Goal: Navigation & Orientation: Find specific page/section

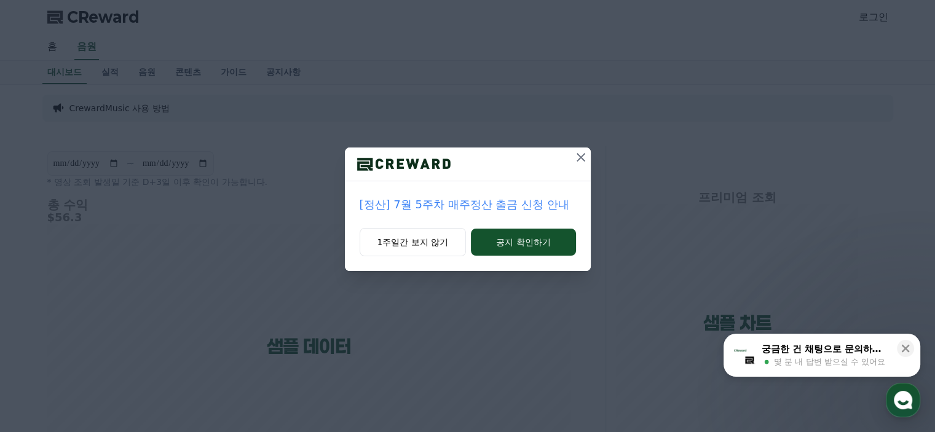
click at [194, 248] on div "[정산] 7월 5주차 매주정산 출금 신청 안내 1주일간 보지 않기 공지 확인하기" at bounding box center [467, 145] width 935 height 291
click at [583, 157] on icon at bounding box center [581, 157] width 15 height 15
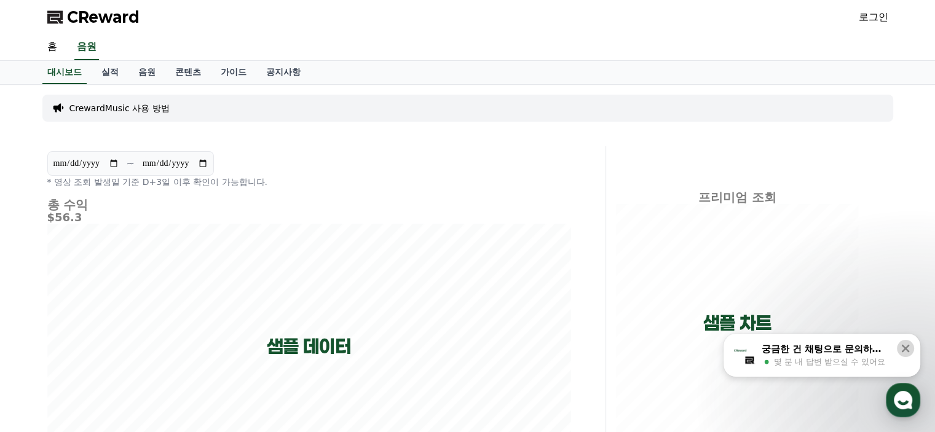
click at [902, 349] on icon at bounding box center [905, 348] width 12 height 12
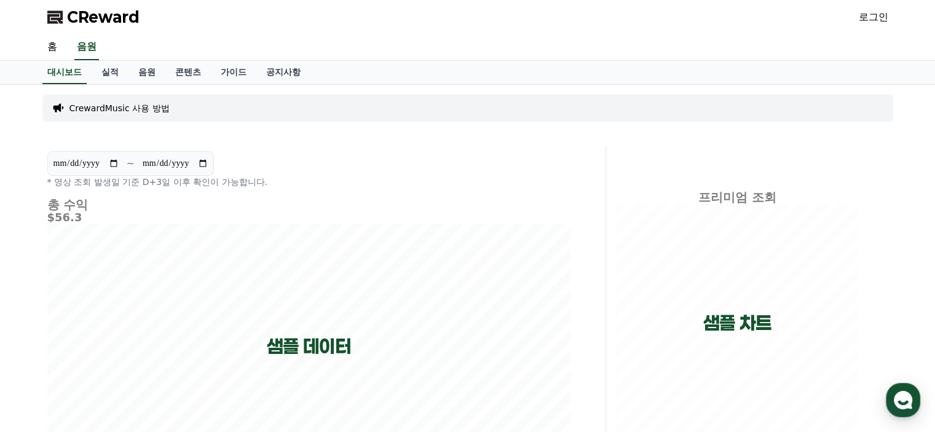
click at [902, 349] on div "**********" at bounding box center [467, 384] width 935 height 599
click at [104, 70] on link "실적" at bounding box center [110, 72] width 37 height 23
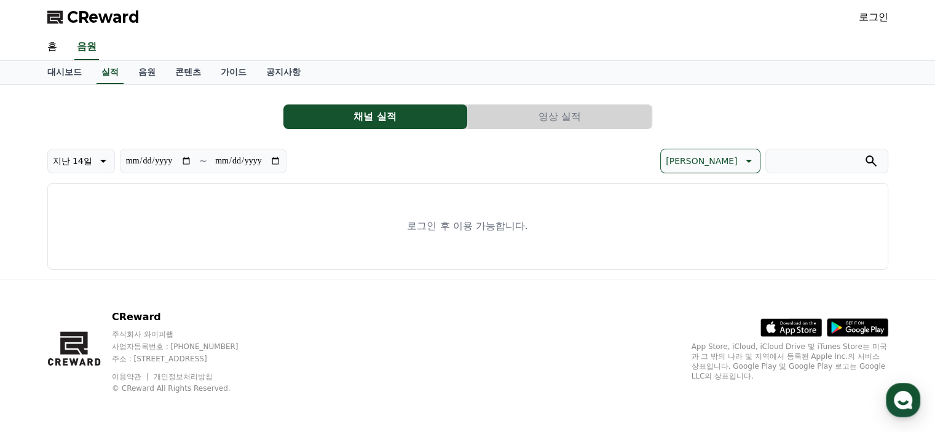
click at [396, 120] on button "채널 실적" at bounding box center [375, 116] width 184 height 25
click at [377, 121] on button "채널 실적" at bounding box center [375, 116] width 184 height 25
click at [140, 73] on link "음원" at bounding box center [146, 72] width 37 height 23
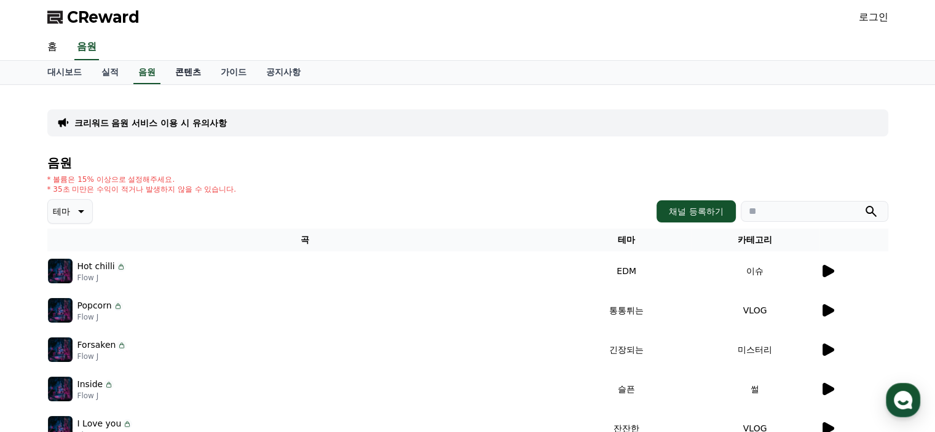
click at [182, 72] on link "콘텐츠" at bounding box center [187, 72] width 45 height 23
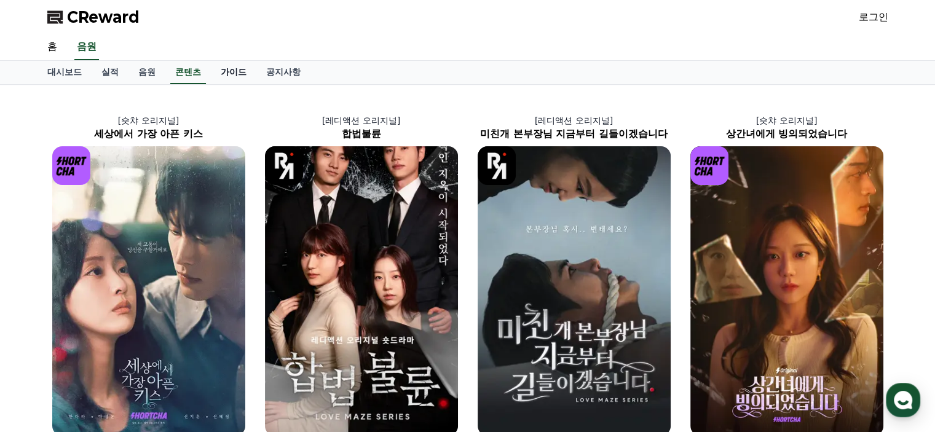
click at [228, 79] on link "가이드" at bounding box center [233, 72] width 45 height 23
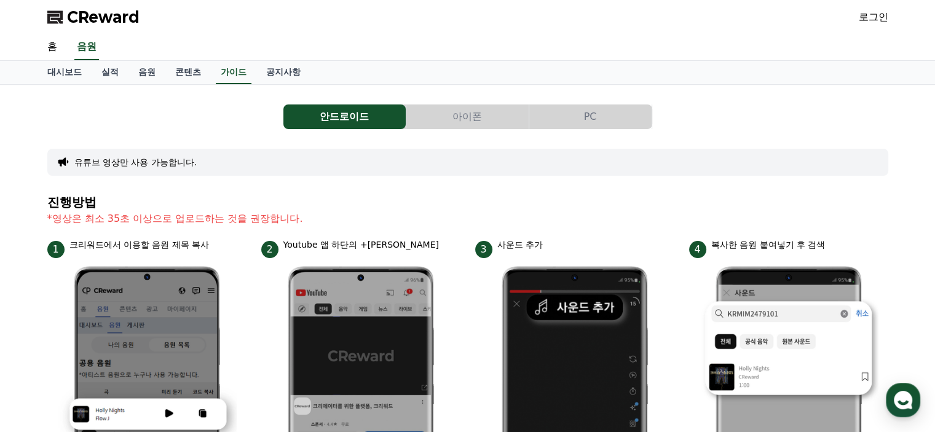
click at [311, 80] on div "대시보드 실적 음원 콘텐츠 가이드 공지사항" at bounding box center [467, 72] width 861 height 23
click at [285, 80] on link "공지사항" at bounding box center [283, 72] width 54 height 23
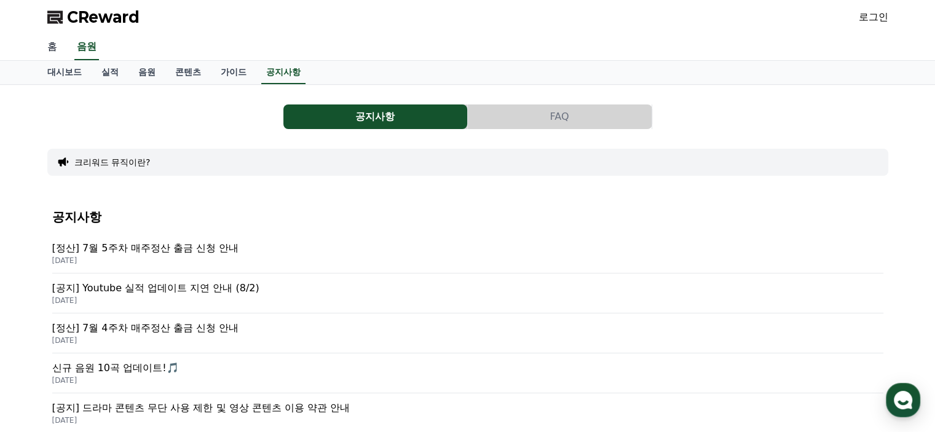
click at [48, 44] on link "홈" at bounding box center [52, 47] width 30 height 26
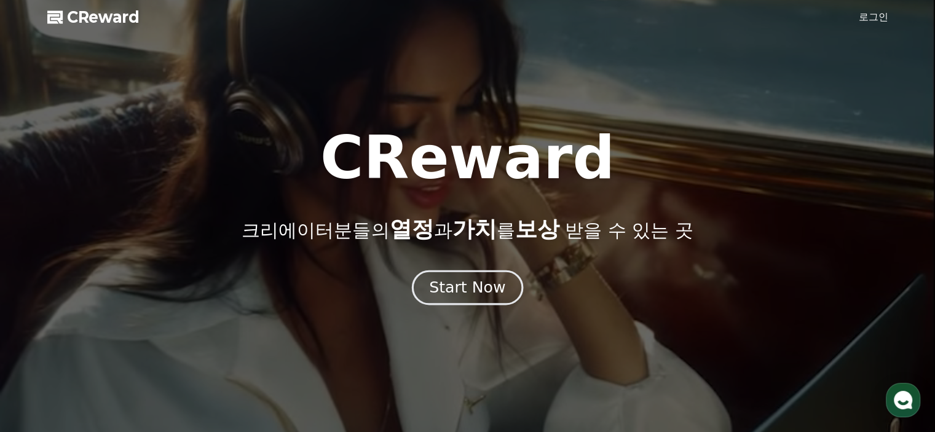
click at [452, 290] on div "Start Now" at bounding box center [467, 287] width 76 height 21
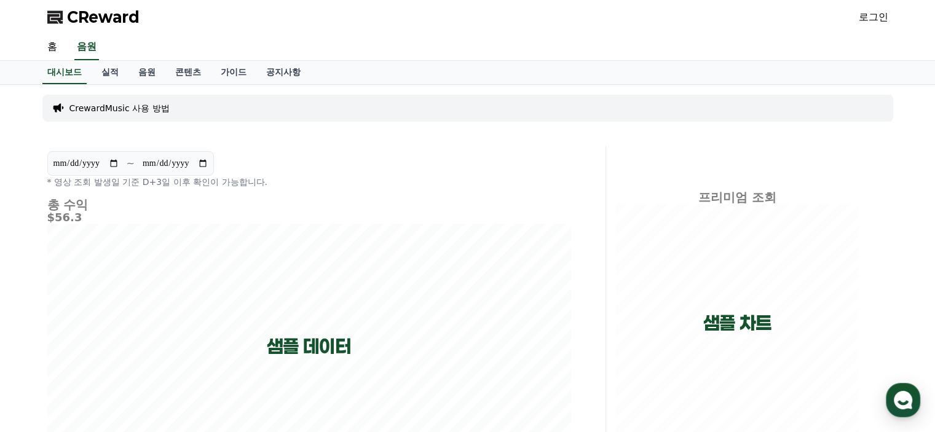
click at [861, 18] on link "로그인" at bounding box center [874, 17] width 30 height 15
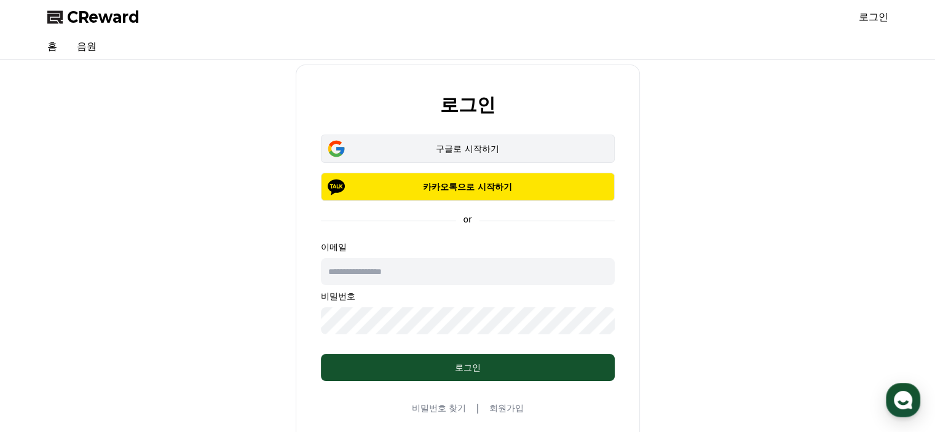
click at [430, 152] on div "구글로 시작하기" at bounding box center [468, 149] width 258 height 12
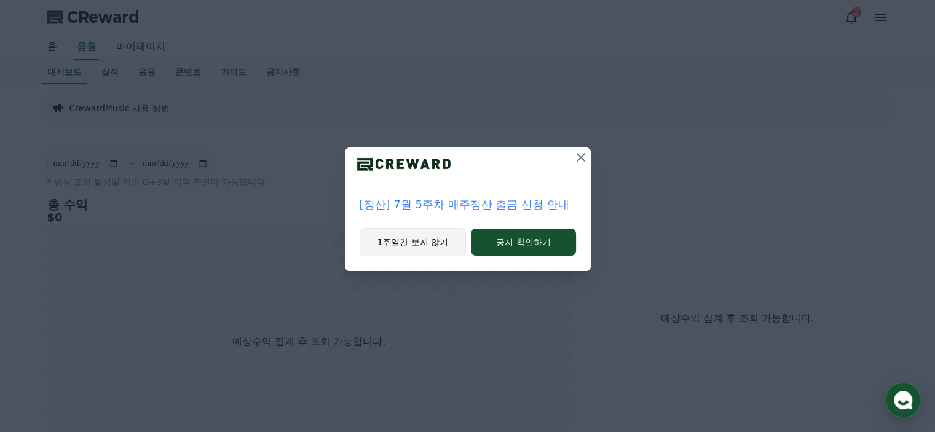
click at [415, 243] on button "1주일간 보지 않기" at bounding box center [413, 242] width 107 height 28
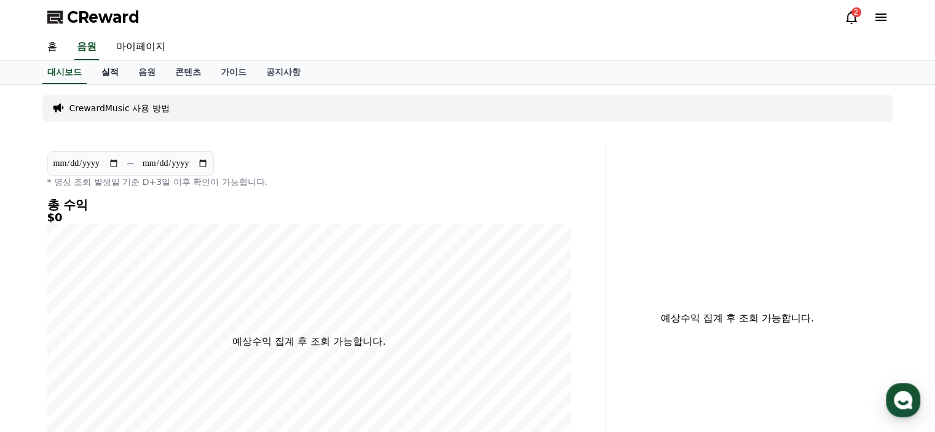
click at [112, 65] on link "실적" at bounding box center [110, 72] width 37 height 23
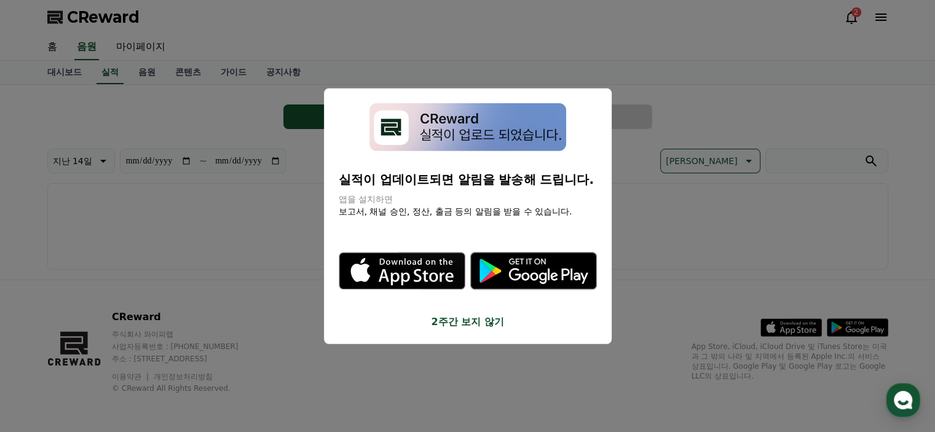
click at [470, 322] on button "2주간 보지 않기" at bounding box center [468, 322] width 258 height 15
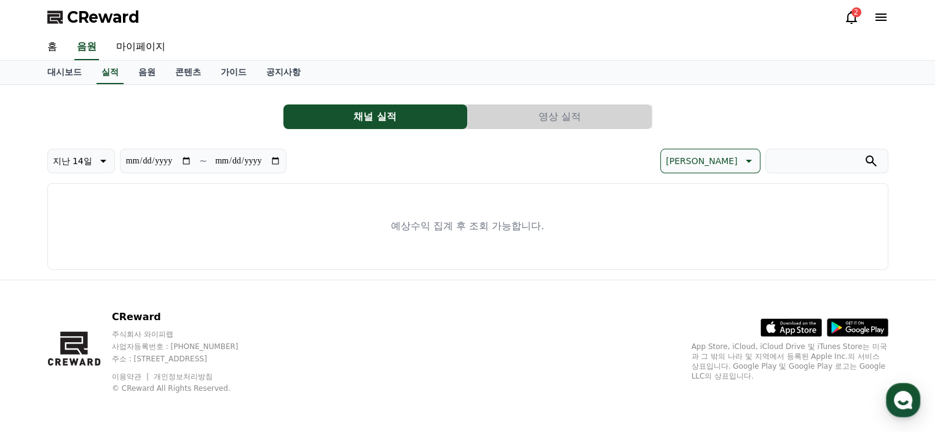
click at [852, 8] on div "2" at bounding box center [866, 17] width 44 height 20
click at [853, 17] on div "2" at bounding box center [856, 12] width 10 height 10
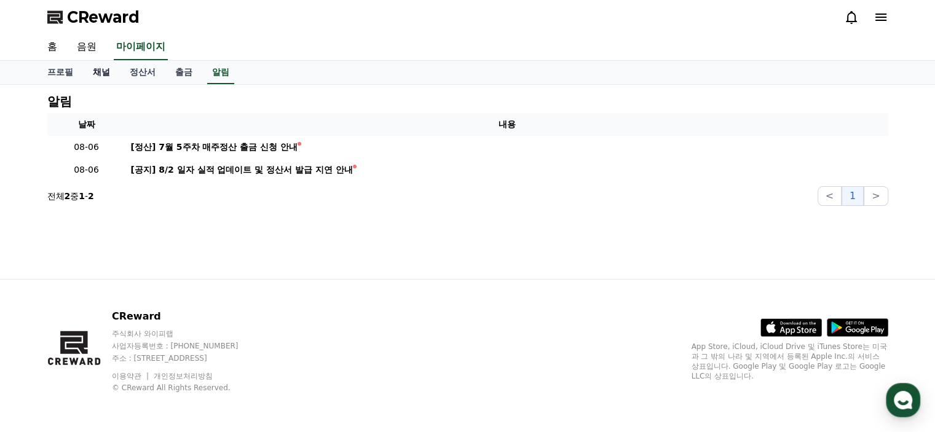
click at [94, 74] on link "채널" at bounding box center [101, 72] width 37 height 23
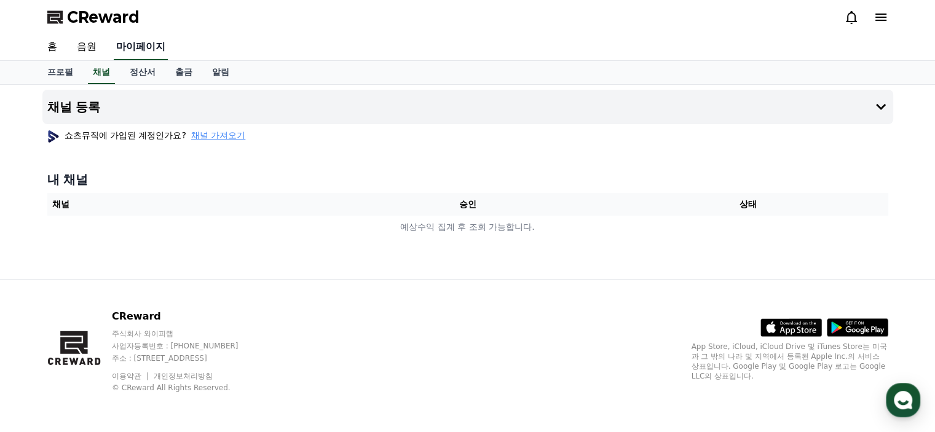
click at [141, 52] on link "마이페이지" at bounding box center [141, 47] width 54 height 26
select select "**********"
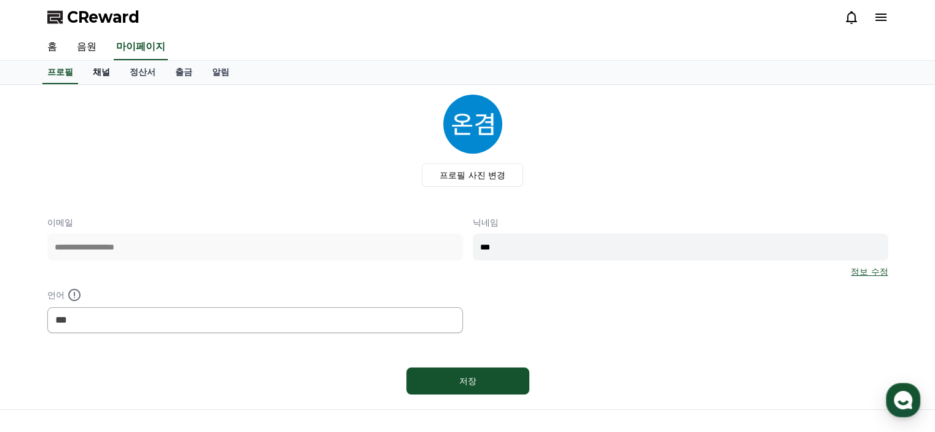
click at [113, 75] on link "채널" at bounding box center [101, 72] width 37 height 23
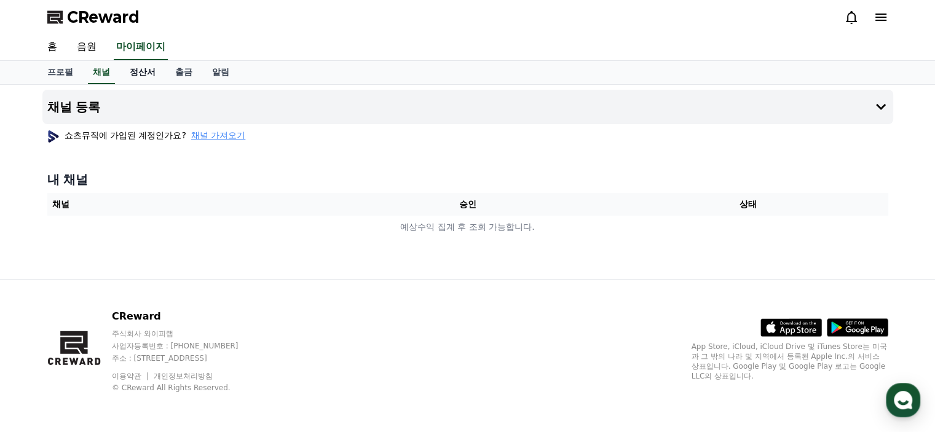
click at [147, 71] on link "정산서" at bounding box center [142, 72] width 45 height 23
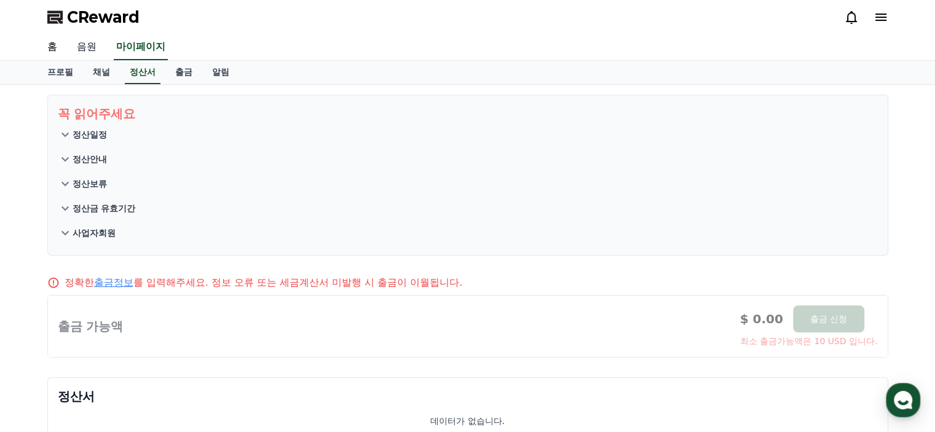
click at [86, 45] on link "음원" at bounding box center [86, 47] width 39 height 26
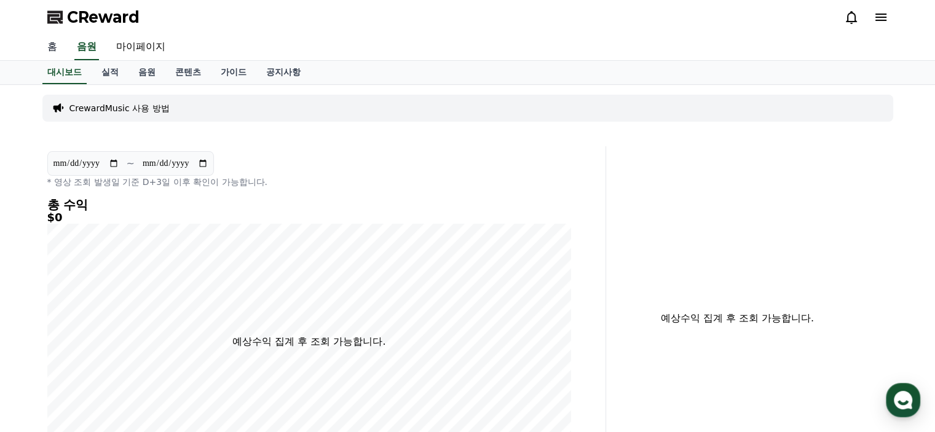
click at [50, 50] on link "홈" at bounding box center [52, 47] width 30 height 26
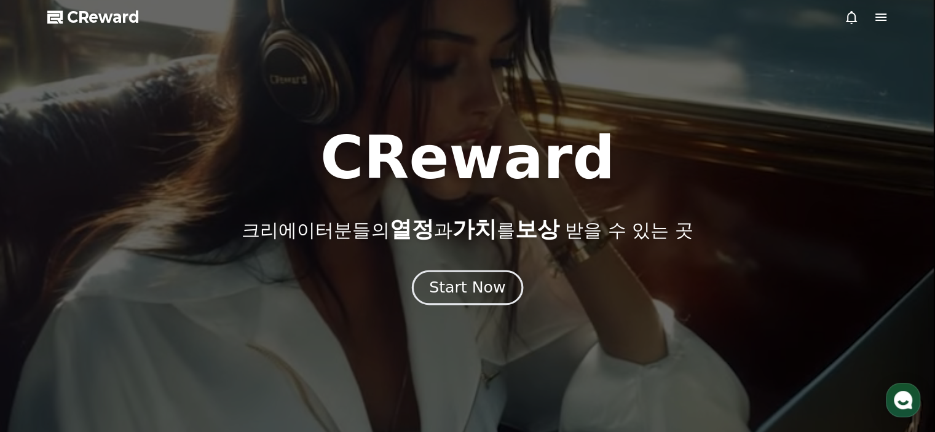
click at [472, 294] on div "Start Now" at bounding box center [467, 287] width 76 height 21
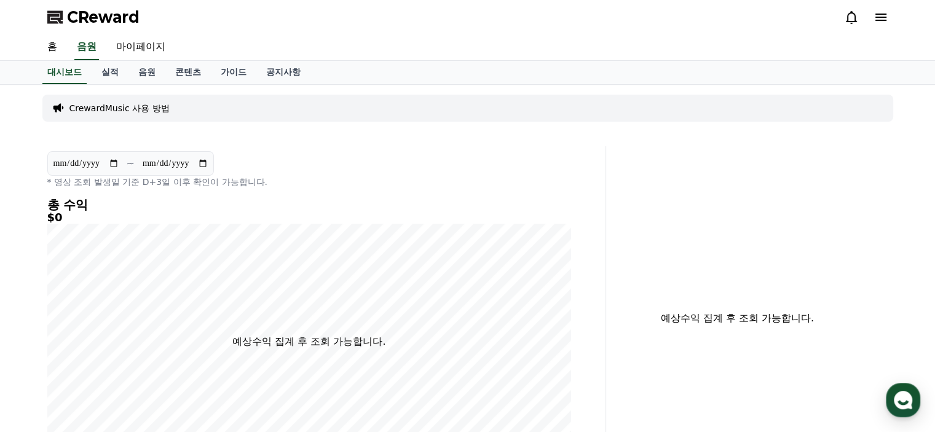
click at [878, 21] on icon at bounding box center [880, 17] width 15 height 15
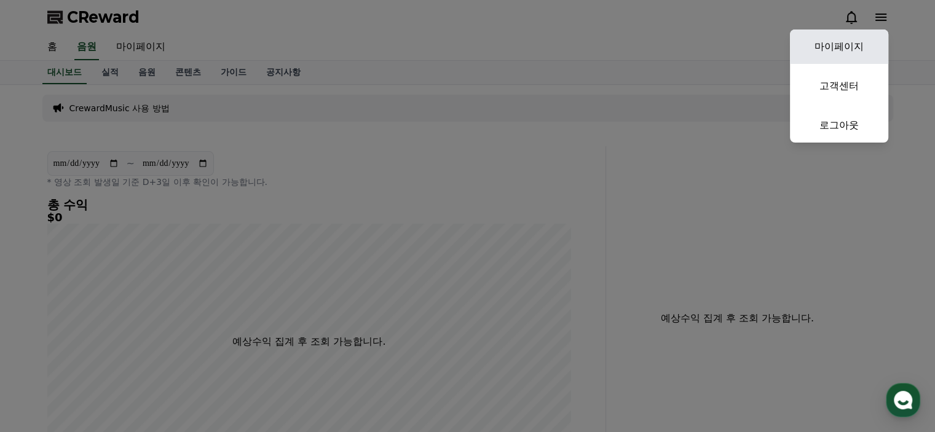
click at [849, 53] on link "마이페이지" at bounding box center [839, 47] width 98 height 34
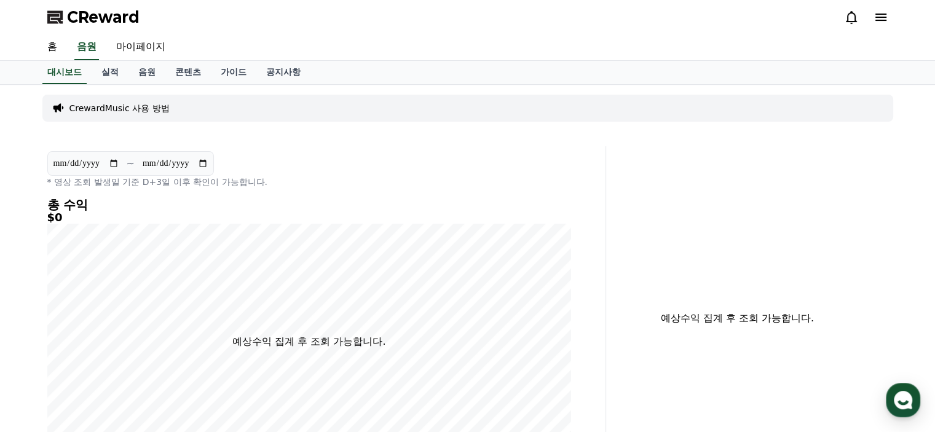
select select "**********"
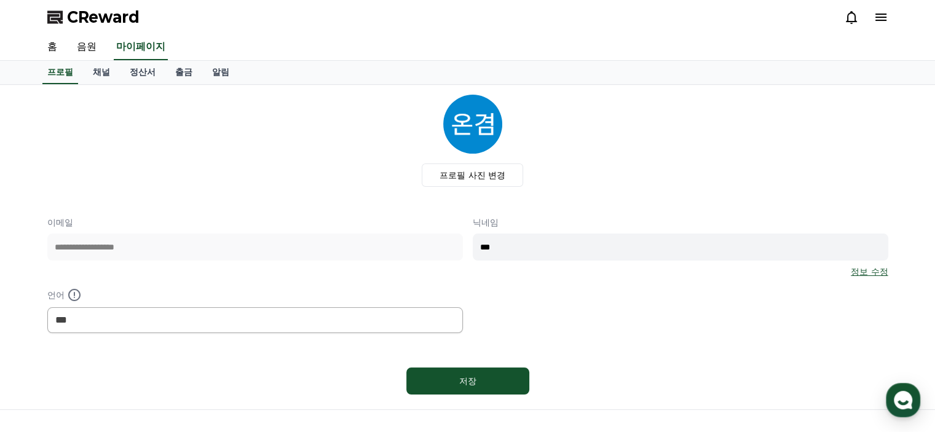
click at [713, 326] on div "**********" at bounding box center [467, 274] width 841 height 117
click at [50, 47] on link "홈" at bounding box center [52, 47] width 30 height 26
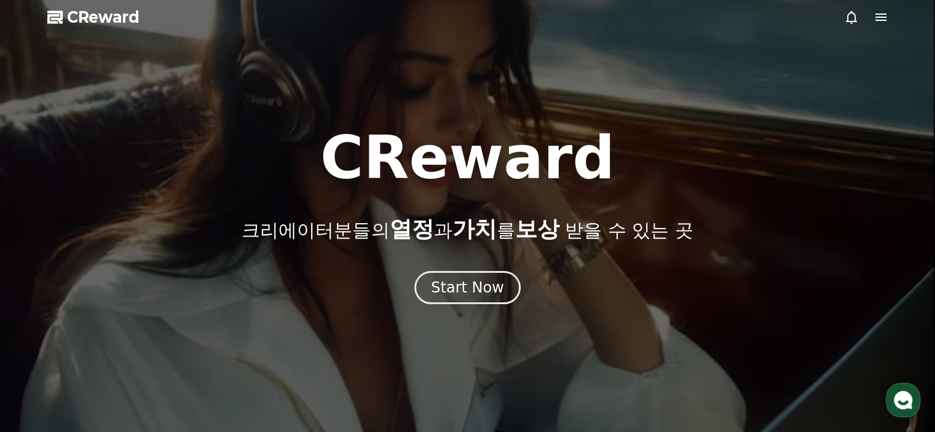
click at [878, 18] on icon at bounding box center [880, 17] width 15 height 15
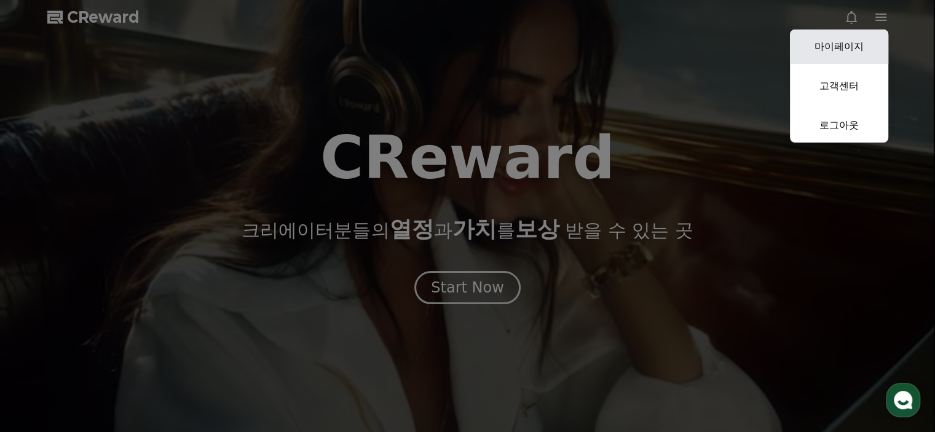
click at [858, 42] on link "마이페이지" at bounding box center [839, 47] width 98 height 34
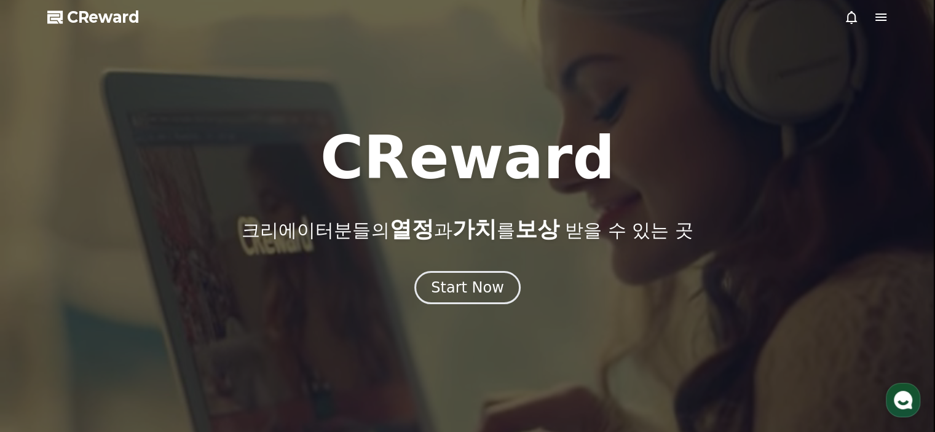
select select "**********"
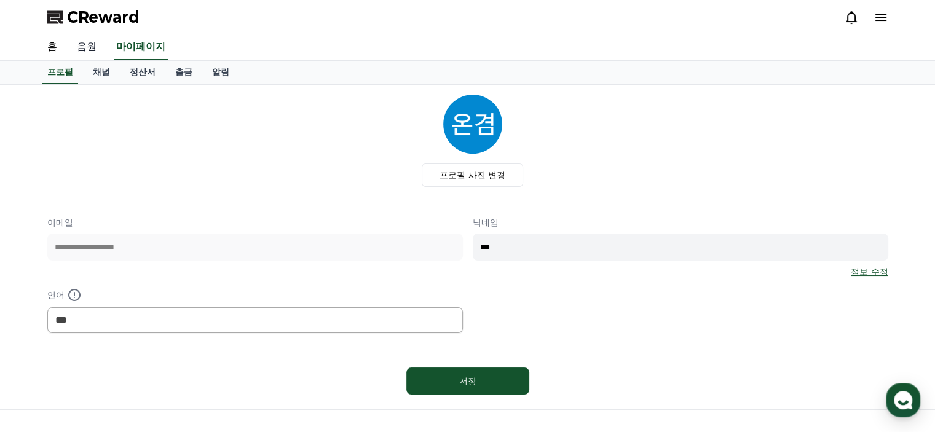
click at [83, 46] on link "음원" at bounding box center [86, 47] width 39 height 26
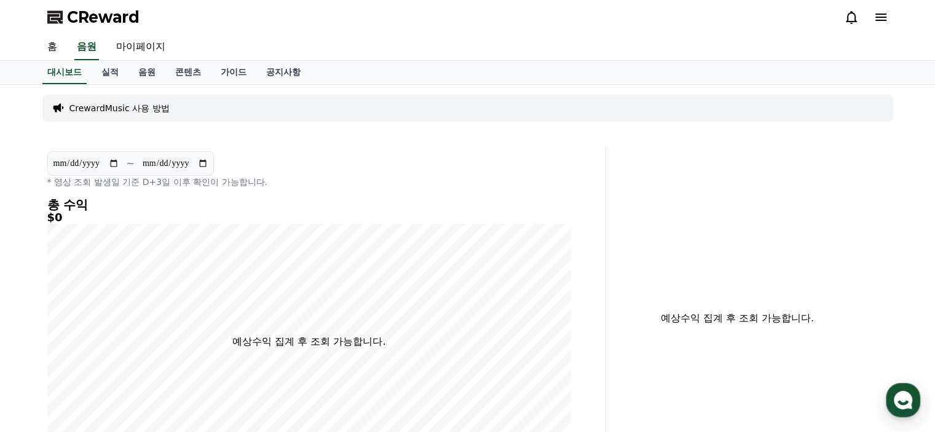
click at [339, 214] on h5 "$0" at bounding box center [309, 217] width 524 height 12
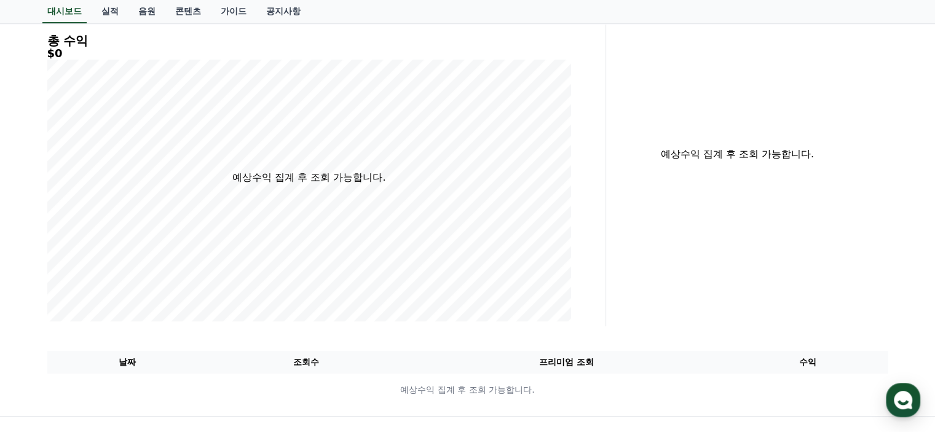
scroll to position [54, 0]
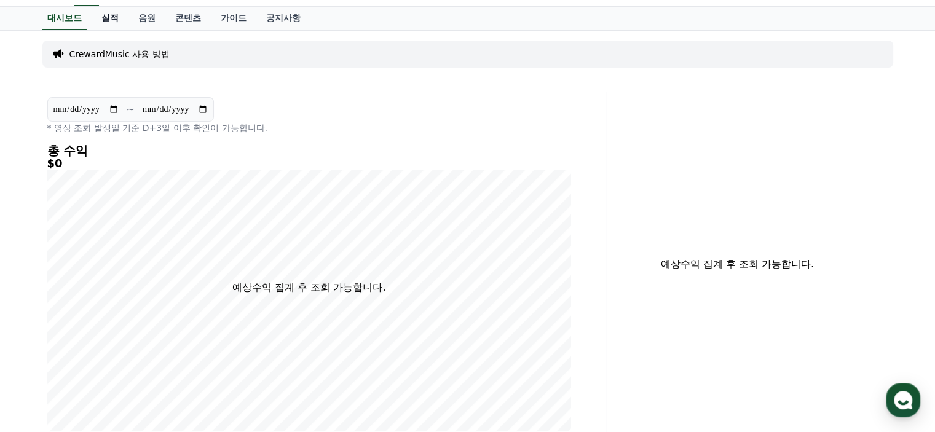
click at [101, 19] on link "실적" at bounding box center [110, 18] width 37 height 23
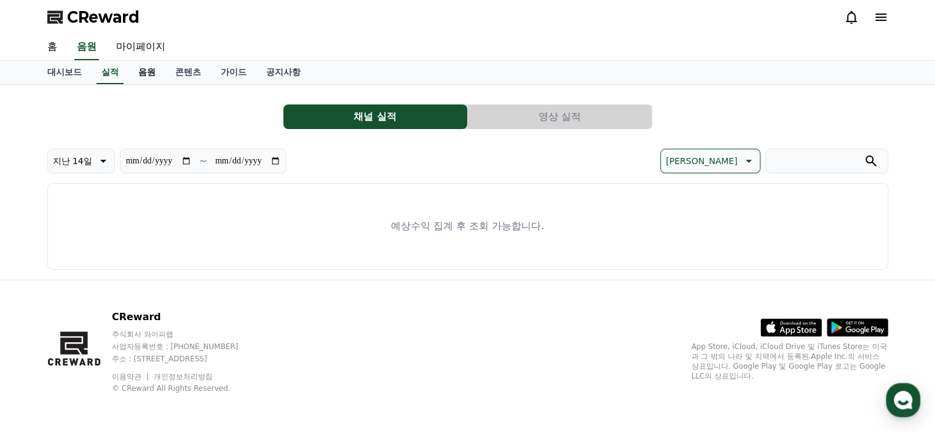
click at [152, 66] on link "음원" at bounding box center [146, 72] width 37 height 23
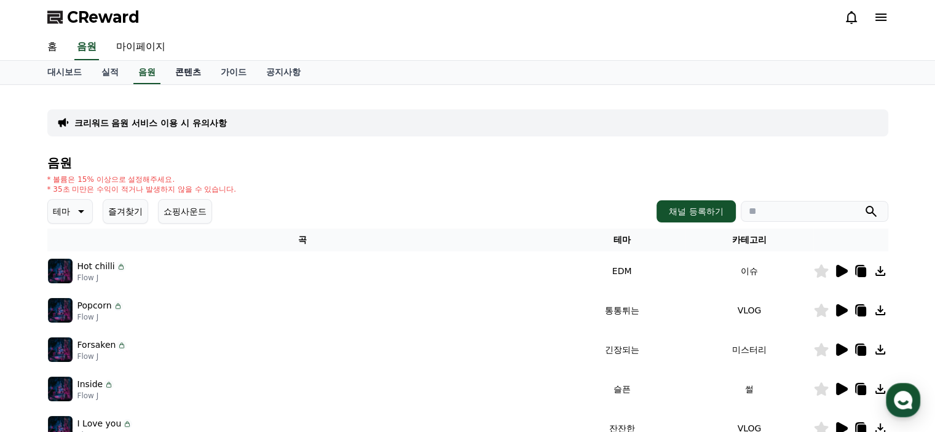
click at [190, 71] on link "콘텐츠" at bounding box center [187, 72] width 45 height 23
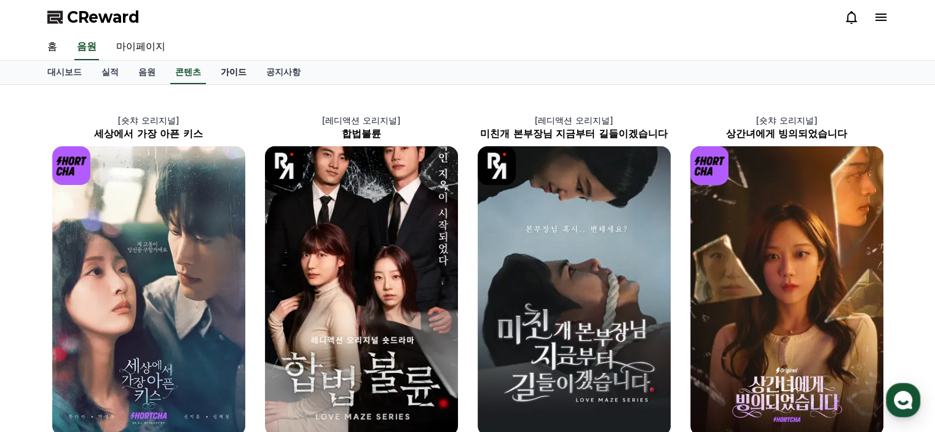
click at [226, 81] on link "가이드" at bounding box center [233, 72] width 45 height 23
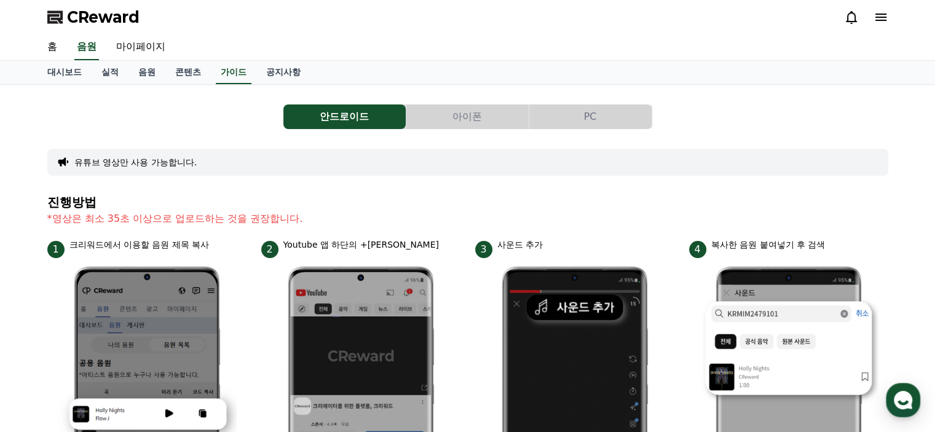
click at [294, 74] on link "공지사항" at bounding box center [283, 72] width 54 height 23
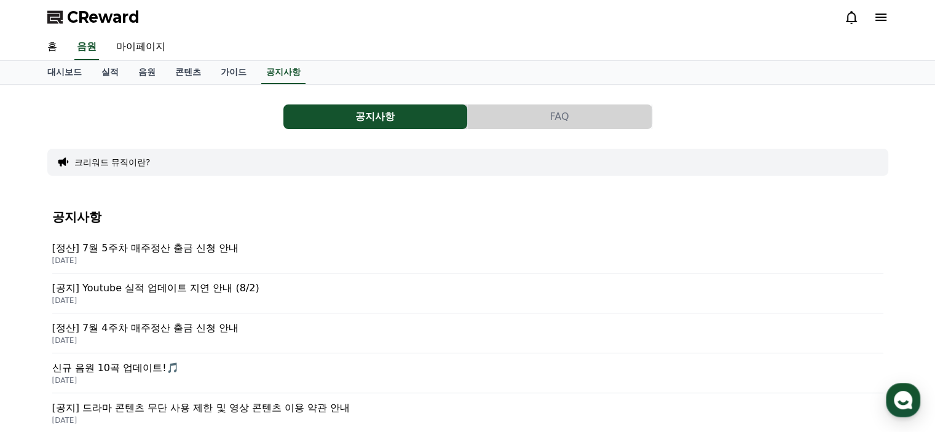
click at [215, 149] on div "크리워드 뮤직이란?" at bounding box center [467, 162] width 841 height 27
click at [882, 17] on icon at bounding box center [880, 17] width 11 height 7
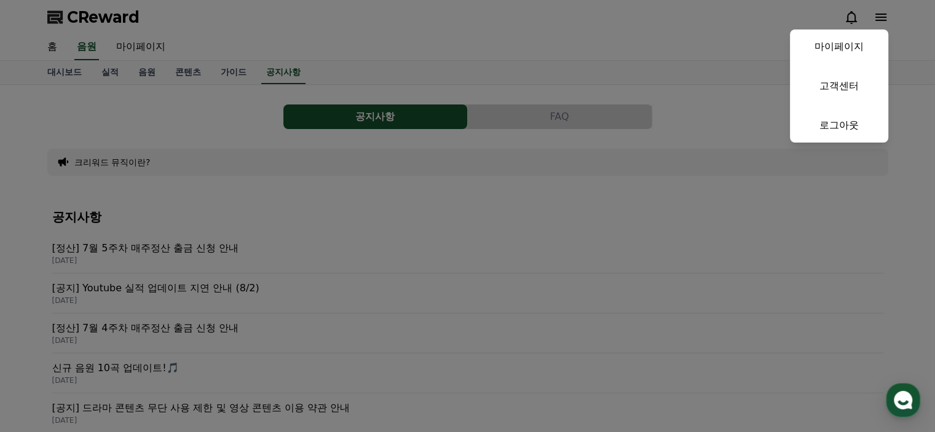
click at [900, 105] on button "close" at bounding box center [467, 216] width 935 height 432
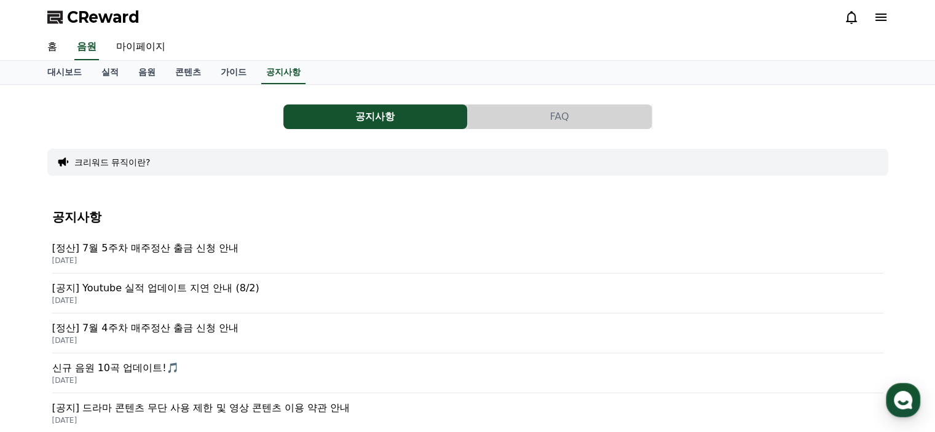
click at [213, 118] on div "공지사항 FAQ" at bounding box center [467, 116] width 841 height 25
click at [216, 127] on div "공지사항 FAQ" at bounding box center [467, 116] width 841 height 25
click at [208, 123] on div at bounding box center [208, 123] width 0 height 0
